Goal: Transaction & Acquisition: Purchase product/service

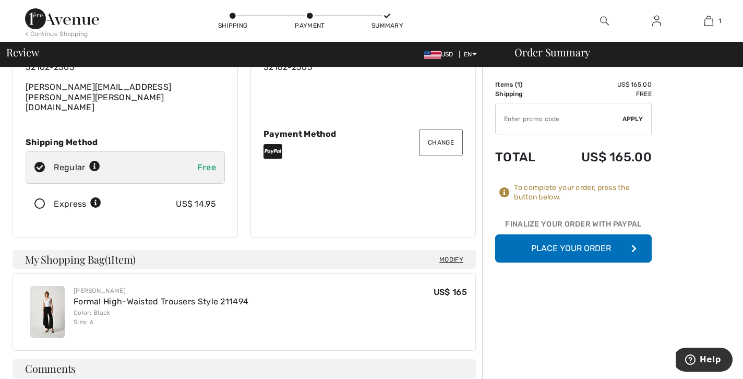
scroll to position [109, 0]
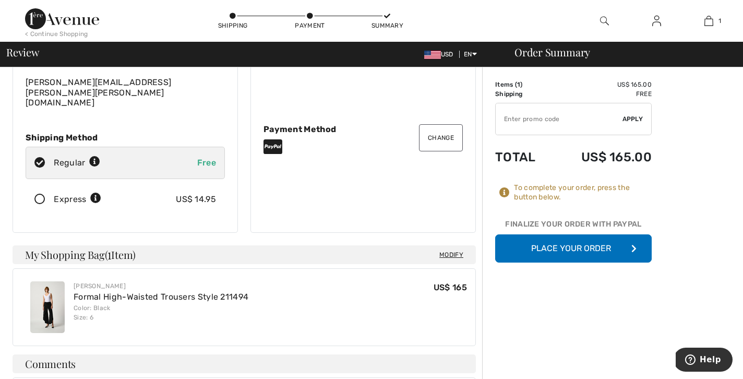
click at [40, 194] on icon at bounding box center [40, 199] width 28 height 11
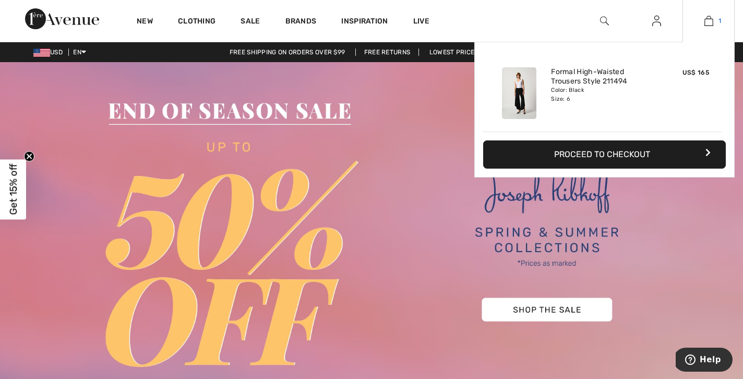
click at [710, 15] on img at bounding box center [709, 21] width 9 height 13
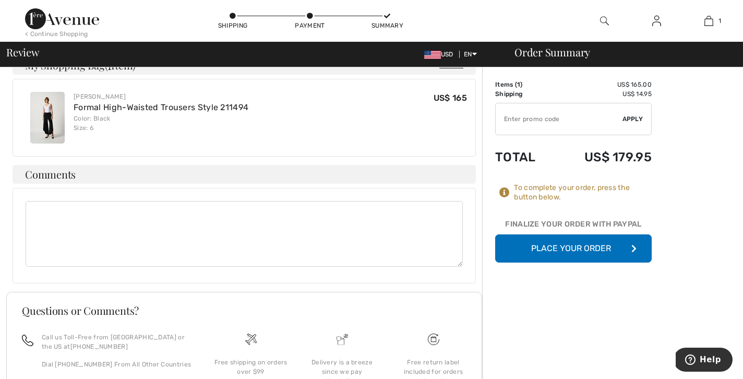
scroll to position [354, 0]
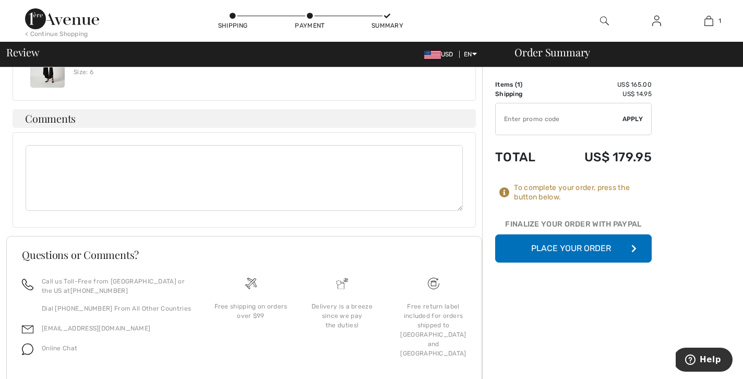
click at [589, 245] on button "Place Your Order" at bounding box center [573, 248] width 157 height 28
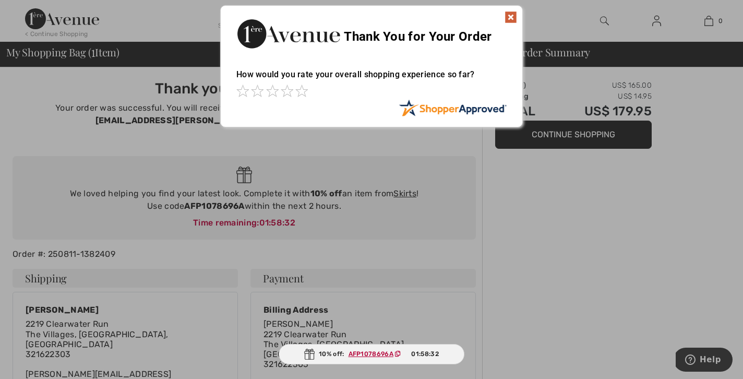
click at [509, 16] on img at bounding box center [511, 17] width 13 height 13
